Goal: Transaction & Acquisition: Purchase product/service

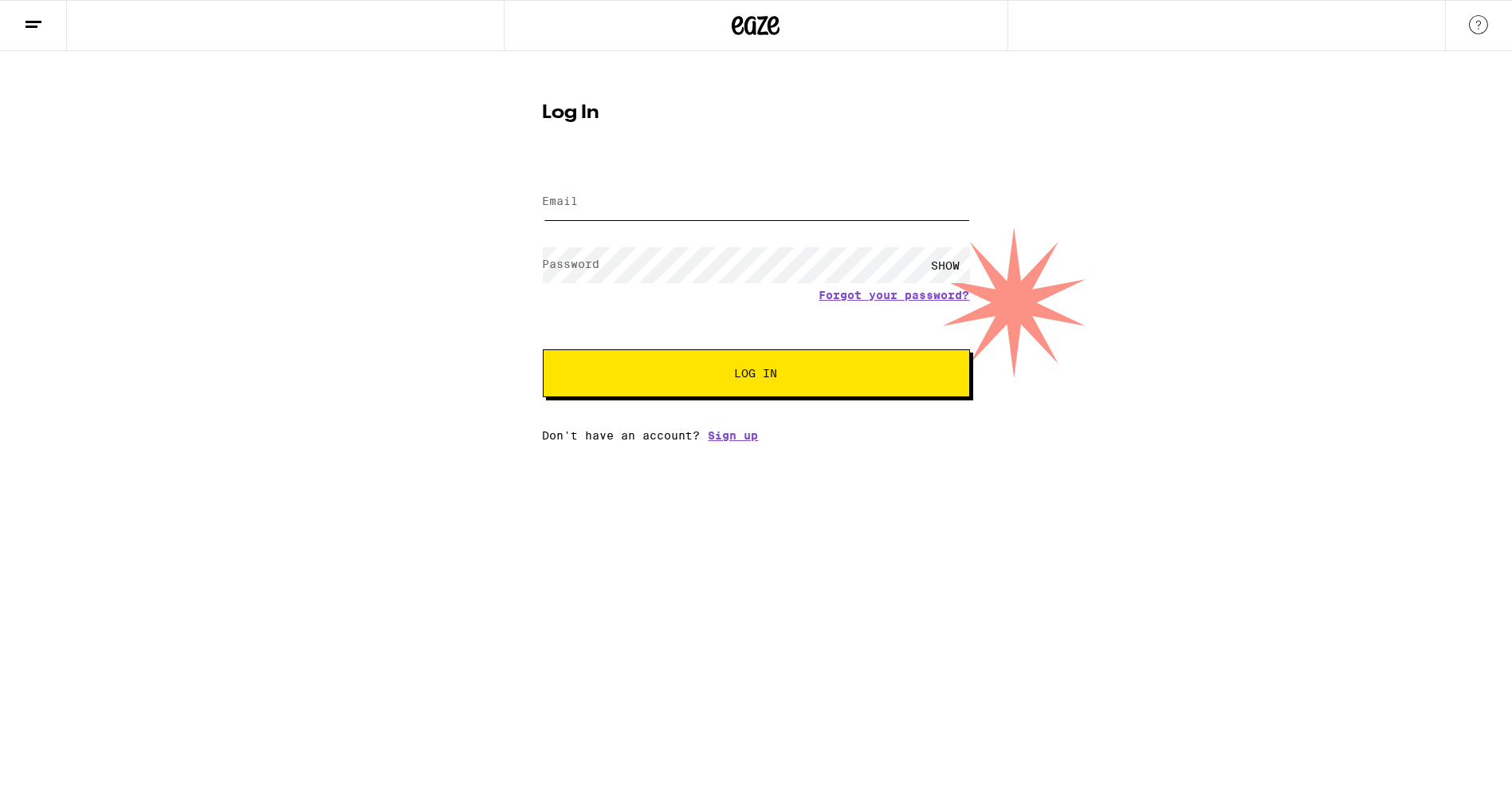
type input "[EMAIL_ADDRESS][DOMAIN_NAME]"
click at [764, 376] on span "Log In" at bounding box center [756, 373] width 43 height 11
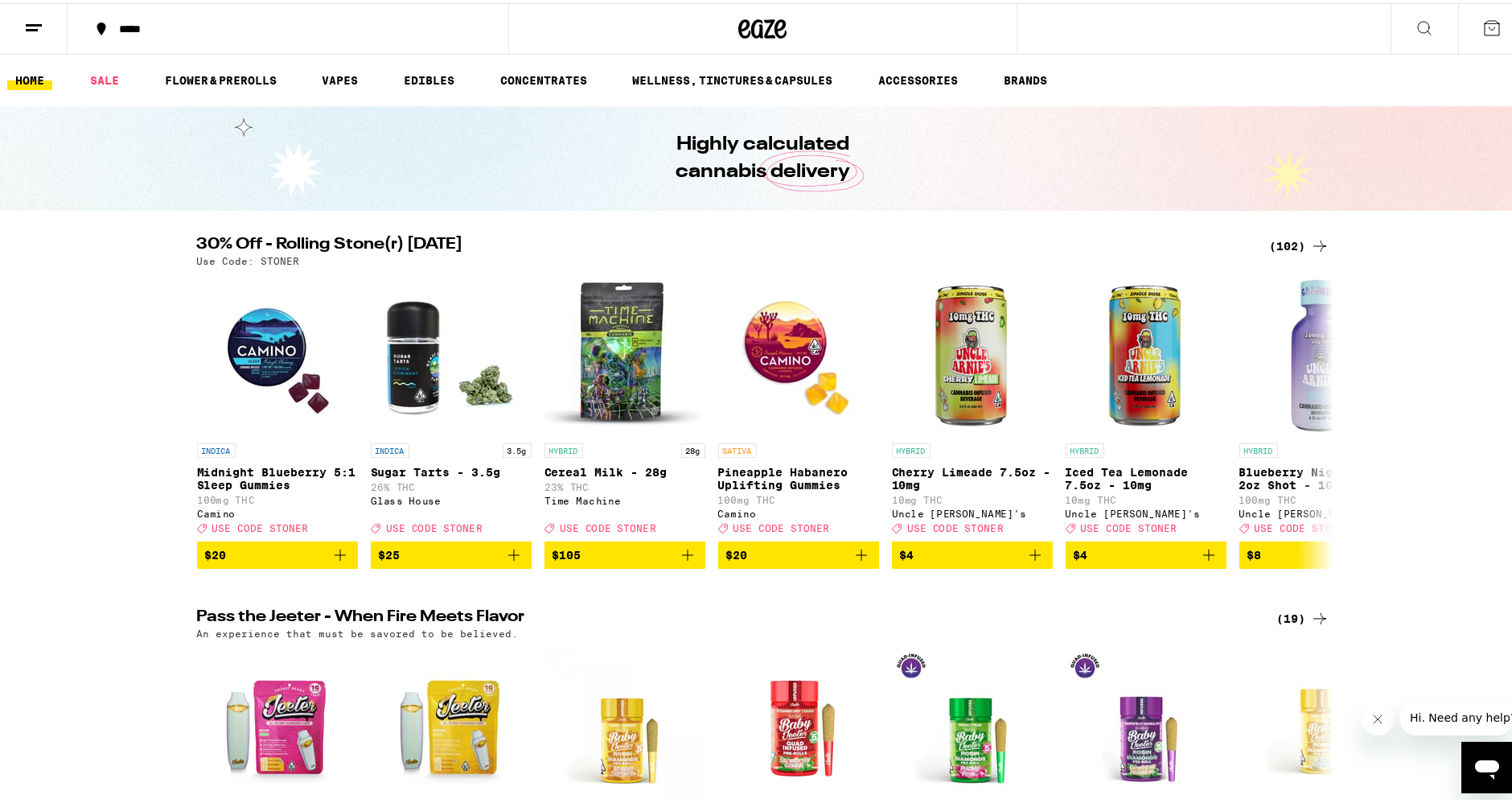
click at [1297, 240] on div "(102)" at bounding box center [1299, 243] width 59 height 19
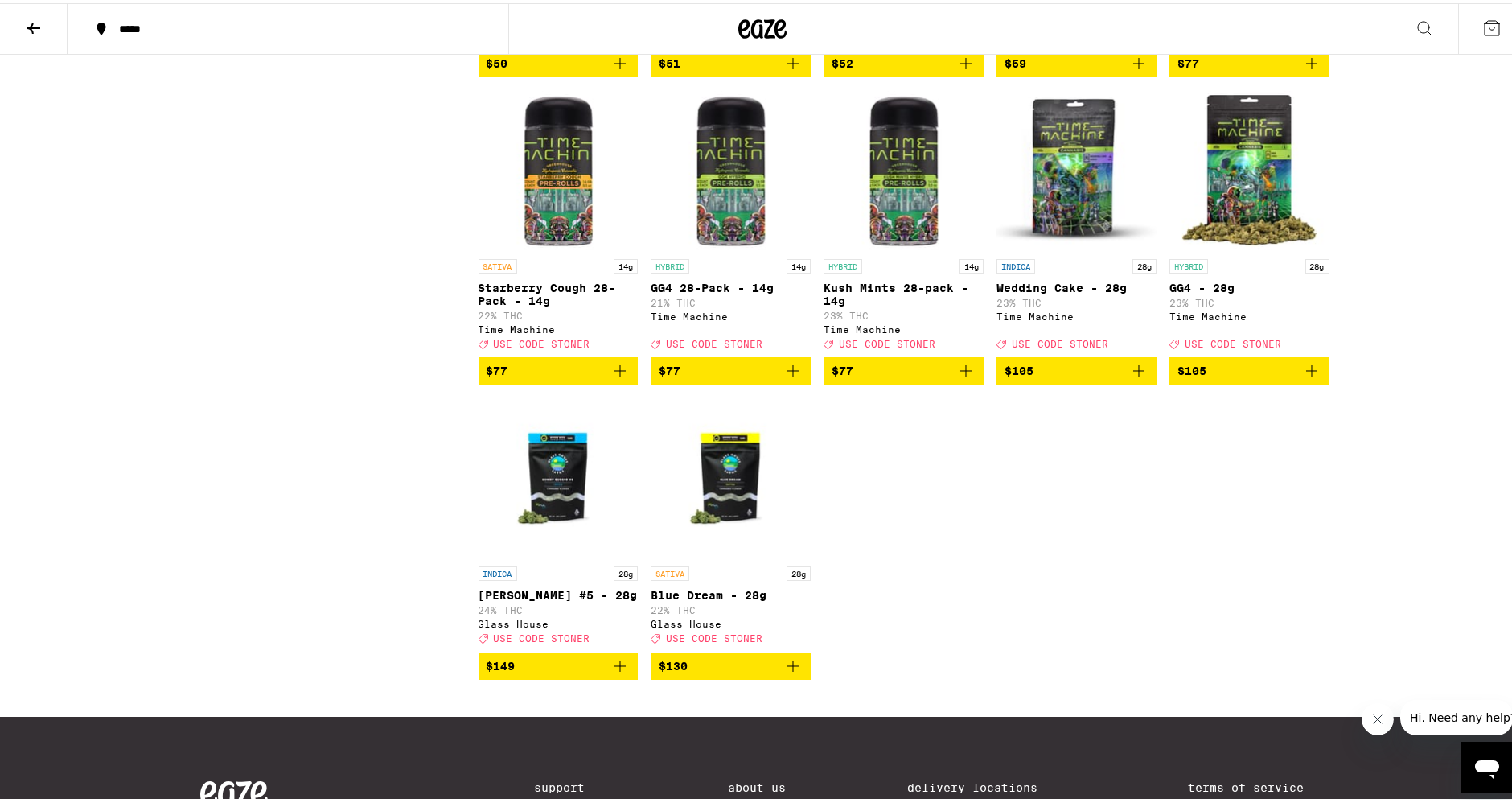
scroll to position [5810, 0]
